Goal: Find specific page/section: Find specific page/section

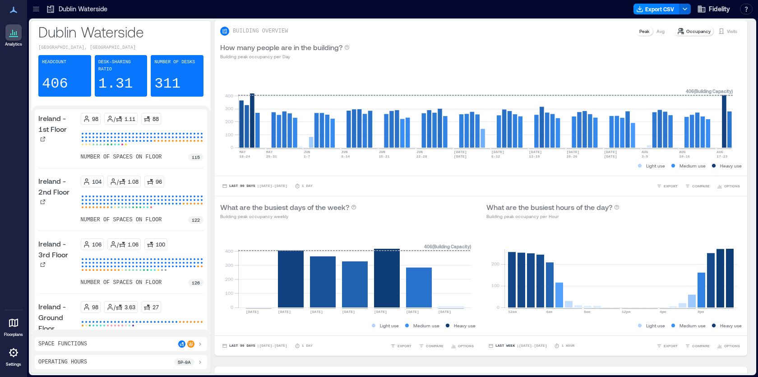
click at [37, 7] on icon at bounding box center [36, 7] width 6 height 1
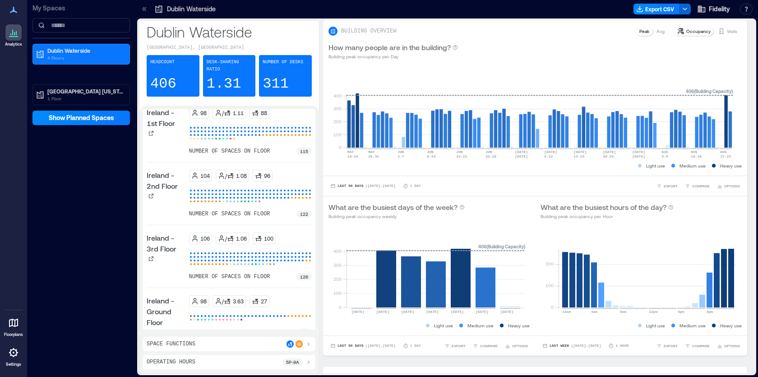
scroll to position [9, 0]
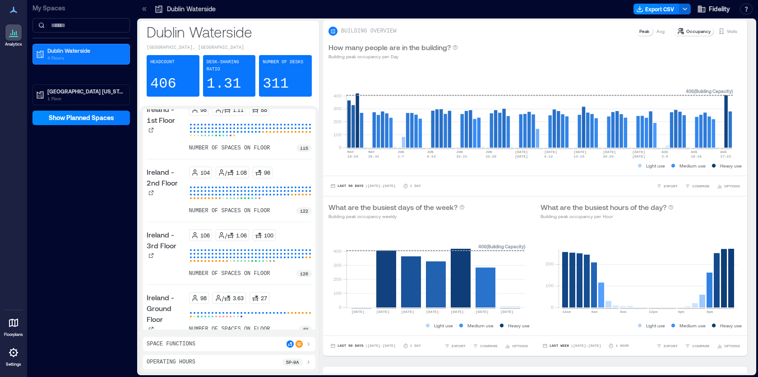
click at [3, 268] on div "Analytics Floorplans Settings" at bounding box center [13, 188] width 27 height 377
click at [39, 56] on icon at bounding box center [40, 54] width 9 height 9
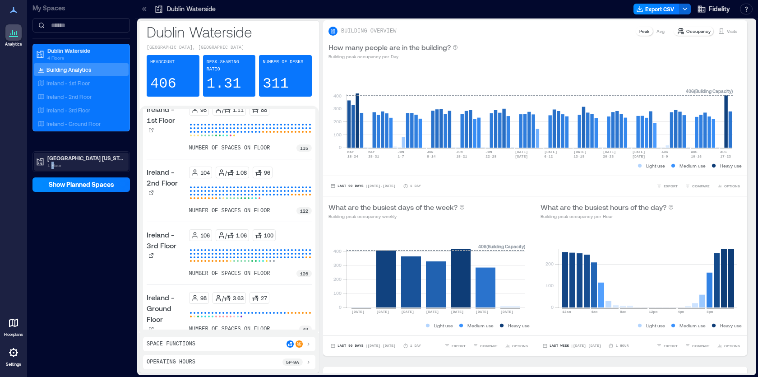
click at [54, 163] on p "1 Floor" at bounding box center [85, 164] width 76 height 7
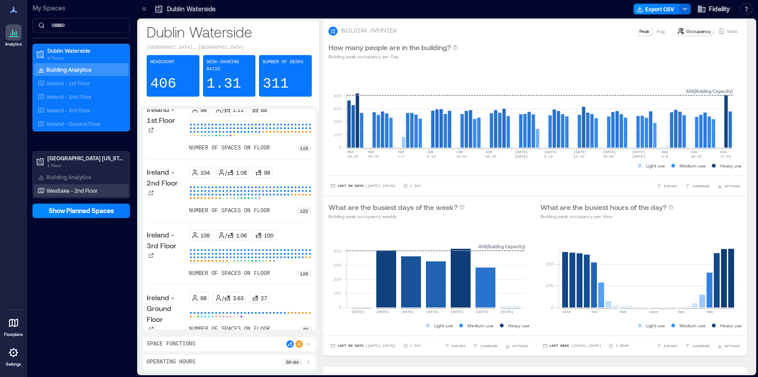
drag, startPoint x: 54, startPoint y: 163, endPoint x: 51, endPoint y: 189, distance: 25.4
click at [51, 189] on p "Westlake - 2nd Floor" at bounding box center [71, 190] width 51 height 7
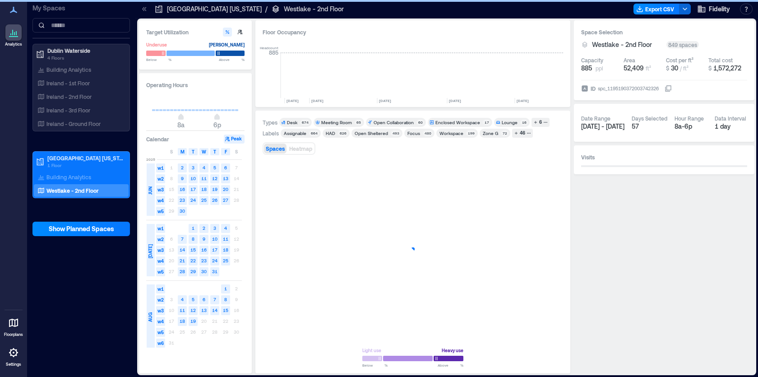
scroll to position [0, 1370]
click at [552, 325] on icon "button" at bounding box center [550, 326] width 8 height 9
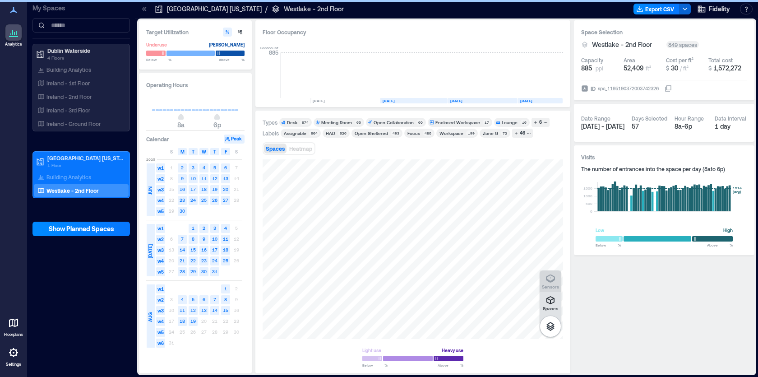
click at [548, 280] on icon "button" at bounding box center [550, 278] width 9 height 8
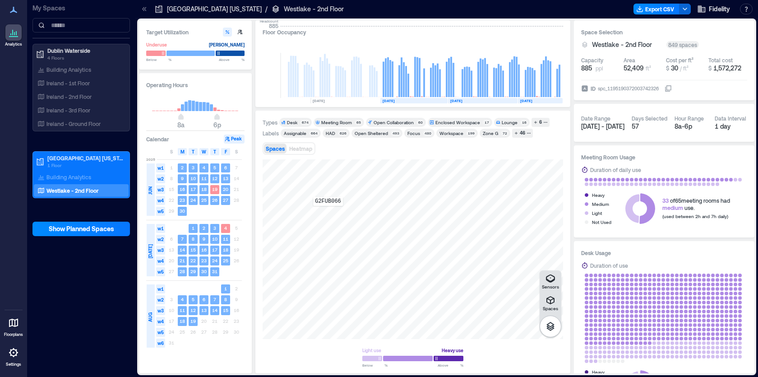
click at [328, 212] on div "G2FUB066" at bounding box center [412, 249] width 300 height 180
click at [509, 168] on span "Details" at bounding box center [509, 168] width 20 height 9
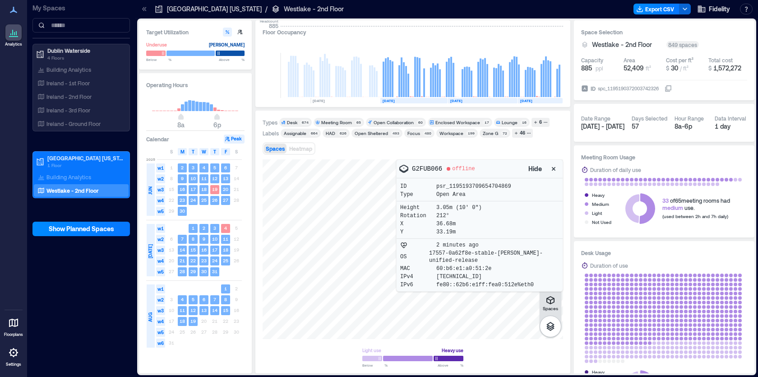
click at [373, 301] on div at bounding box center [412, 249] width 300 height 180
click at [553, 168] on icon "button" at bounding box center [554, 169] width 4 height 4
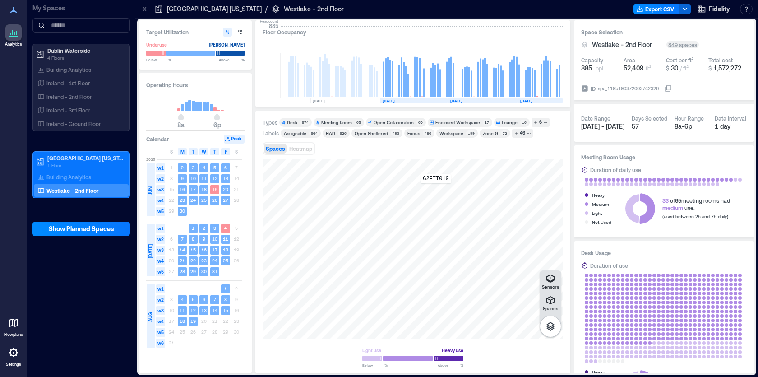
click at [436, 189] on div "G2FTT019" at bounding box center [412, 249] width 300 height 180
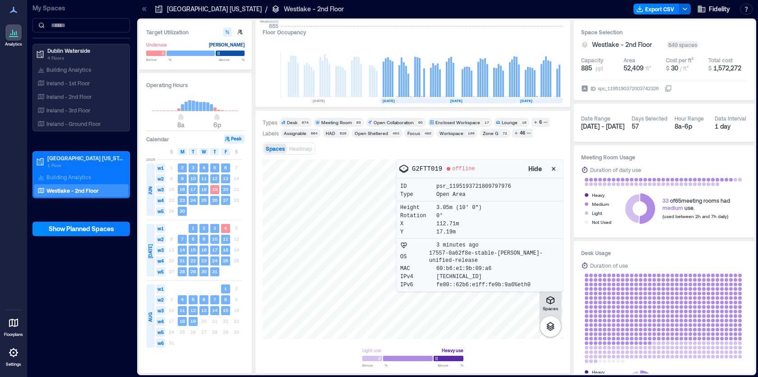
click at [552, 167] on icon "button" at bounding box center [553, 168] width 9 height 9
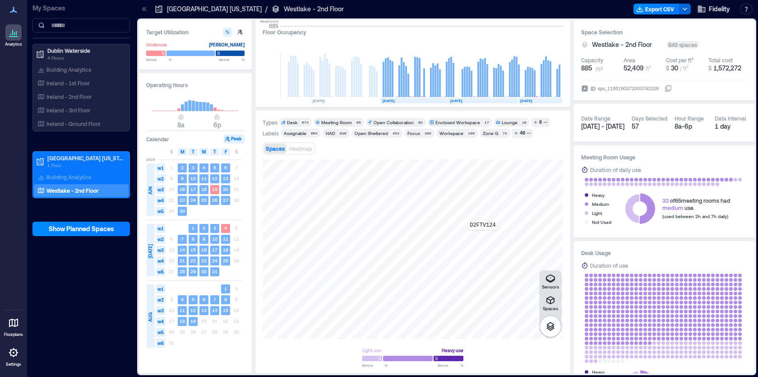
click at [483, 236] on div "D2FTV124" at bounding box center [412, 249] width 300 height 180
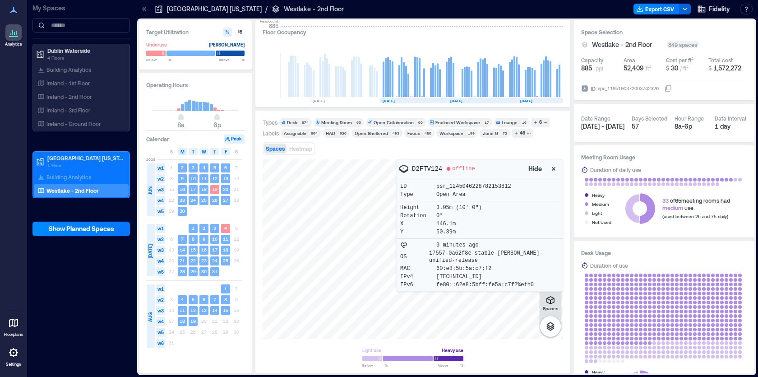
click at [554, 168] on icon "button" at bounding box center [553, 168] width 9 height 9
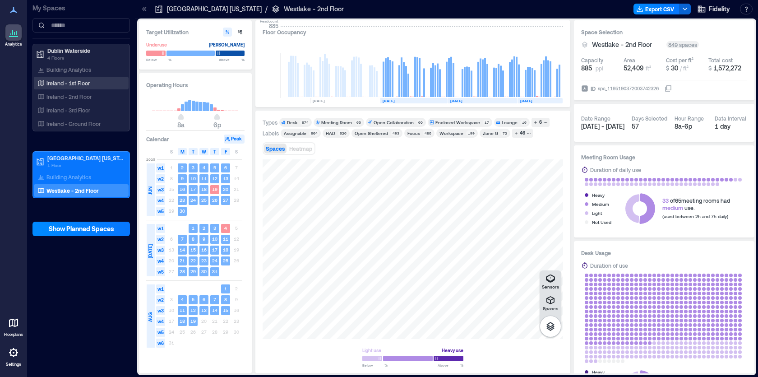
click at [76, 81] on p "Ireland - 1st Floor" at bounding box center [67, 82] width 43 height 7
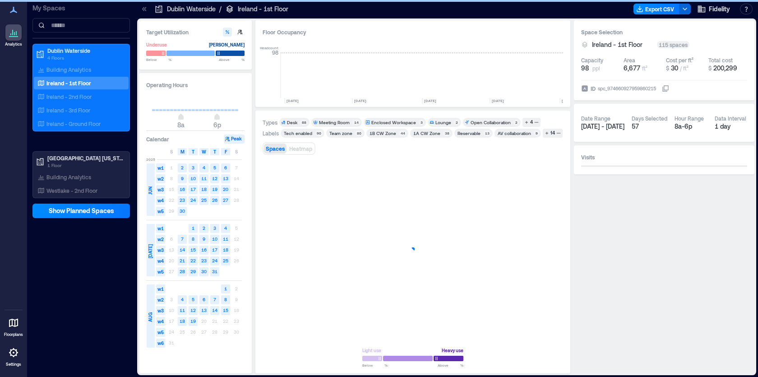
scroll to position [0, 2513]
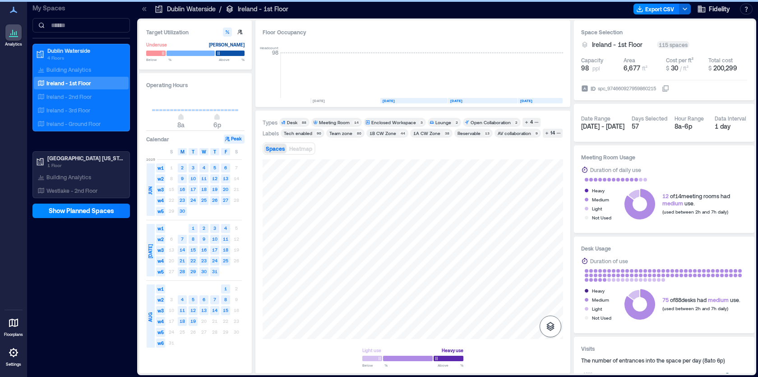
drag, startPoint x: 546, startPoint y: 323, endPoint x: 548, endPoint y: 315, distance: 8.4
click at [547, 323] on icon "button" at bounding box center [550, 326] width 11 height 11
click at [552, 280] on icon "button" at bounding box center [550, 278] width 9 height 8
click at [551, 279] on icon "button" at bounding box center [550, 278] width 11 height 11
click at [78, 97] on p "Ireland - 2nd Floor" at bounding box center [68, 96] width 45 height 7
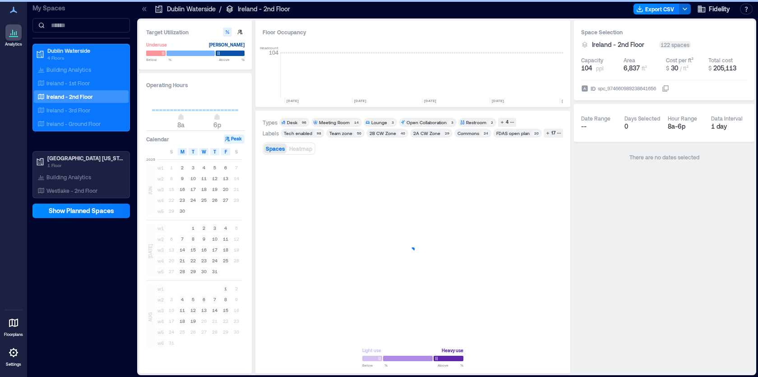
scroll to position [0, 2513]
click at [72, 106] on p "Ireland - 3rd Floor" at bounding box center [68, 109] width 44 height 7
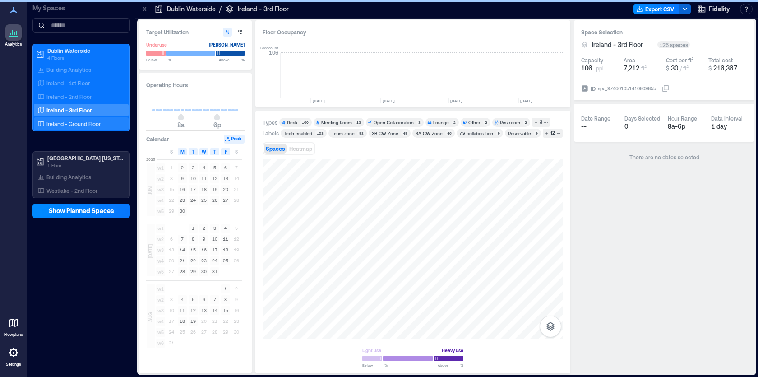
click at [69, 124] on p "Ireland - Ground Floor" at bounding box center [73, 123] width 54 height 7
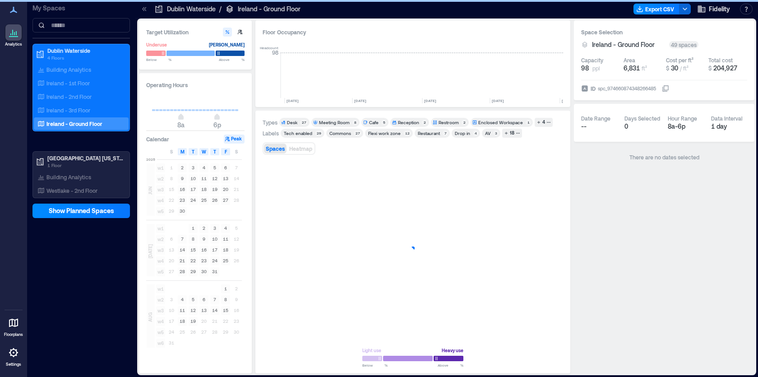
scroll to position [0, 2513]
click at [74, 106] on div "Ireland - 3rd Floor" at bounding box center [79, 110] width 87 height 9
